Goal: Check status: Check status

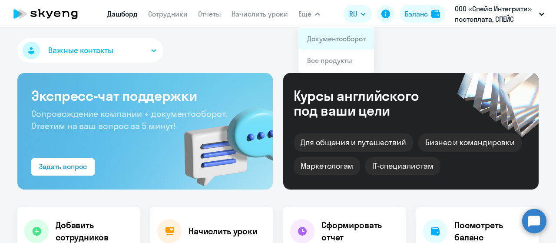
click at [317, 36] on link "Документооборот" at bounding box center [336, 38] width 59 height 9
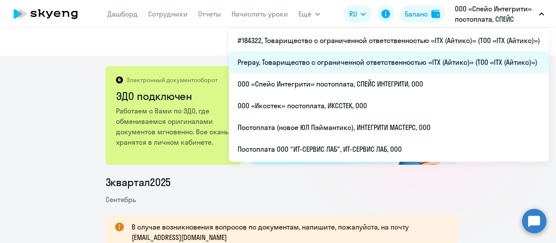
click at [387, 62] on li "Prepay, Товарищество с ограниченной ответственностью «ITX (Айтикс)» (ТОО «ITX (…" at bounding box center [389, 62] width 320 height 22
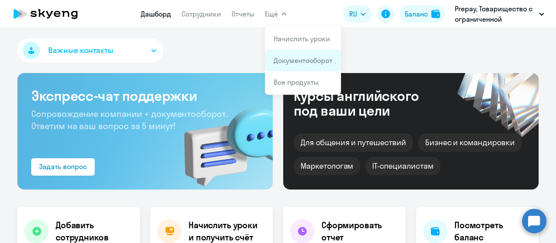
click at [288, 57] on link "Документооборот" at bounding box center [303, 60] width 59 height 9
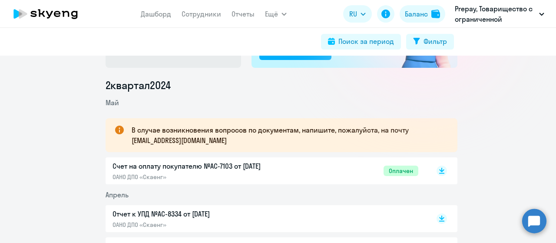
scroll to position [43, 0]
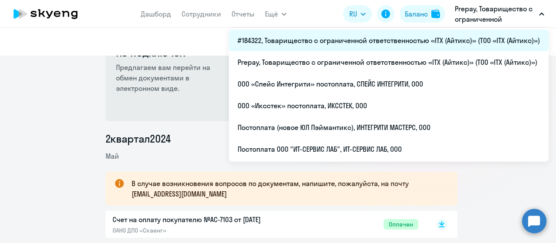
click at [404, 46] on li "#184322, Товарищество с ограниченной ответственностью «ITX (Айтикс)» (ТОО «ITX …" at bounding box center [389, 41] width 320 height 22
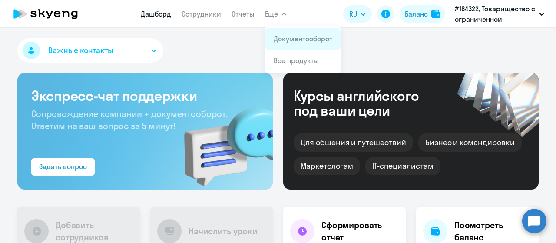
click at [291, 36] on link "Документооборот" at bounding box center [303, 38] width 59 height 9
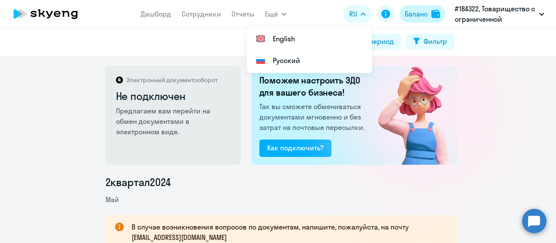
click at [410, 12] on div "Баланс" at bounding box center [416, 14] width 23 height 10
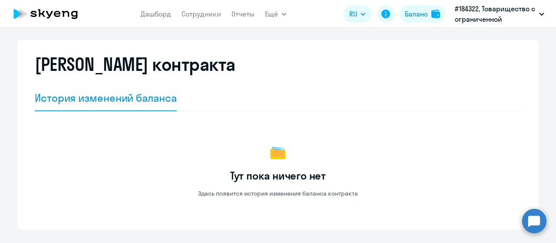
scroll to position [24, 0]
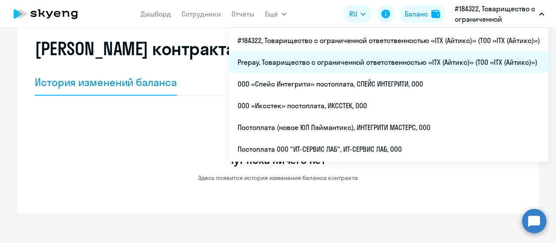
click at [432, 60] on li "Prepay, Товарищество с ограниченной ответственностью «ITX (Айтикс)» (ТОО «ITX (…" at bounding box center [389, 62] width 320 height 22
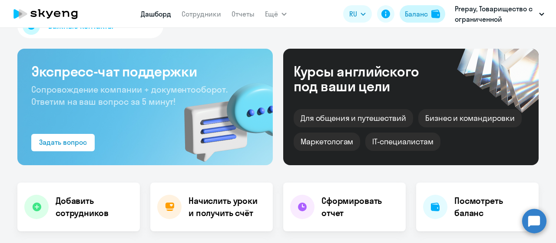
click at [431, 10] on button "Баланс" at bounding box center [423, 13] width 46 height 17
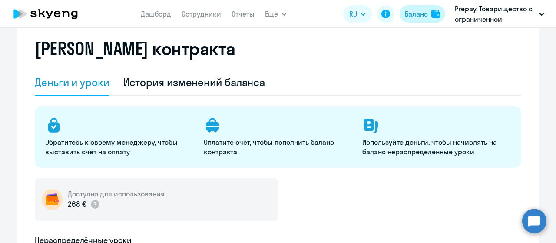
select select "english_adult_not_native_speaker"
